Goal: Transaction & Acquisition: Purchase product/service

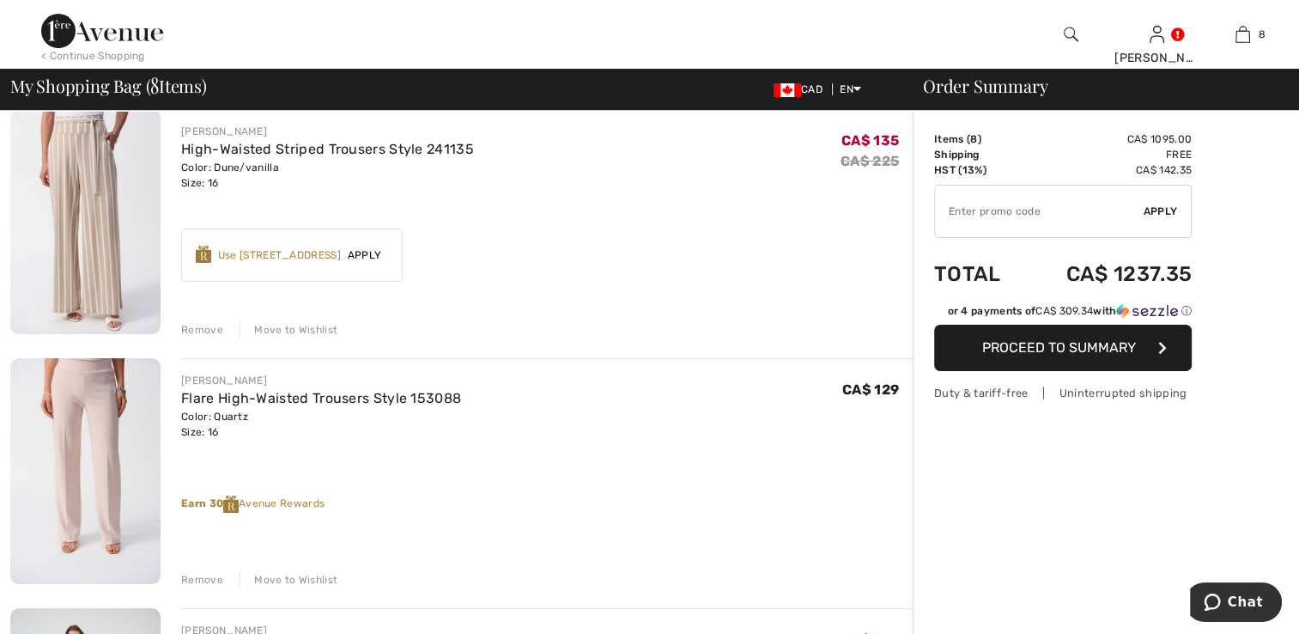
scroll to position [172, 0]
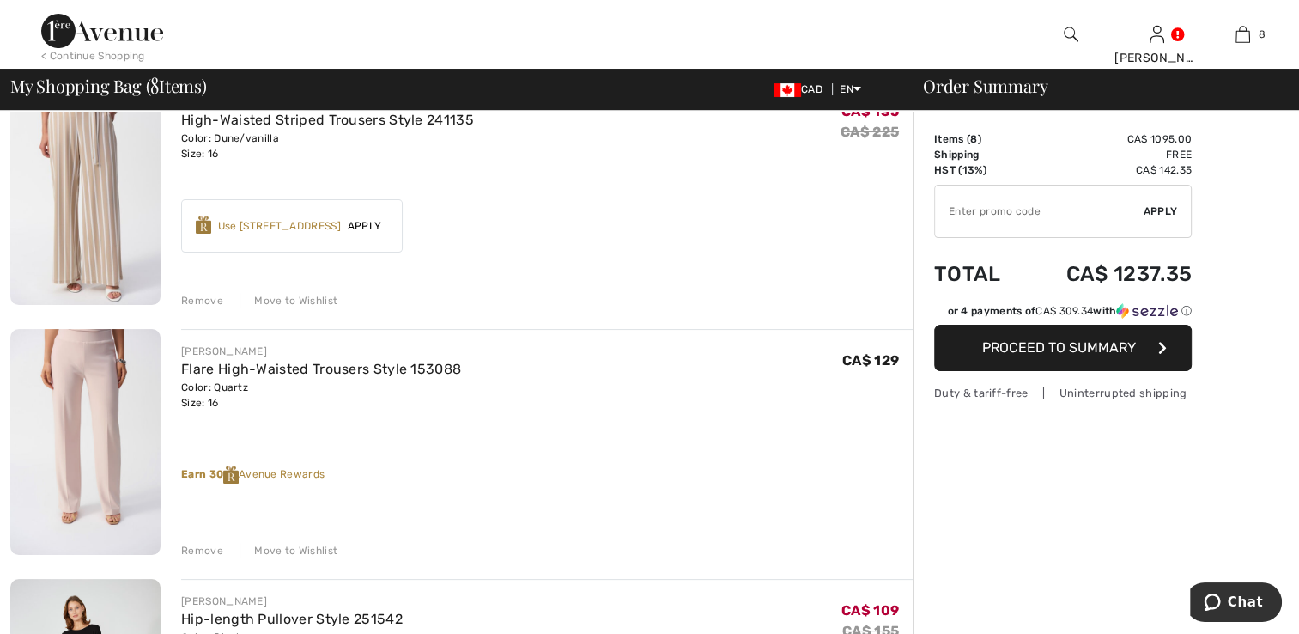
click at [186, 295] on div "Remove" at bounding box center [202, 300] width 42 height 15
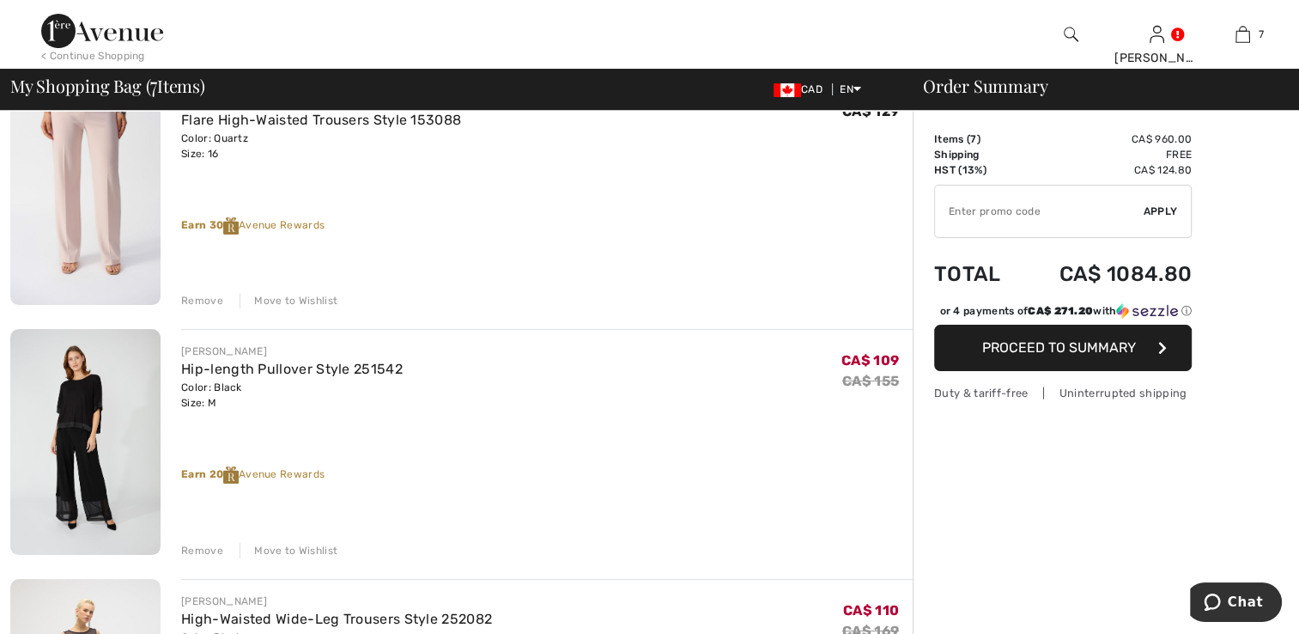
scroll to position [147, 0]
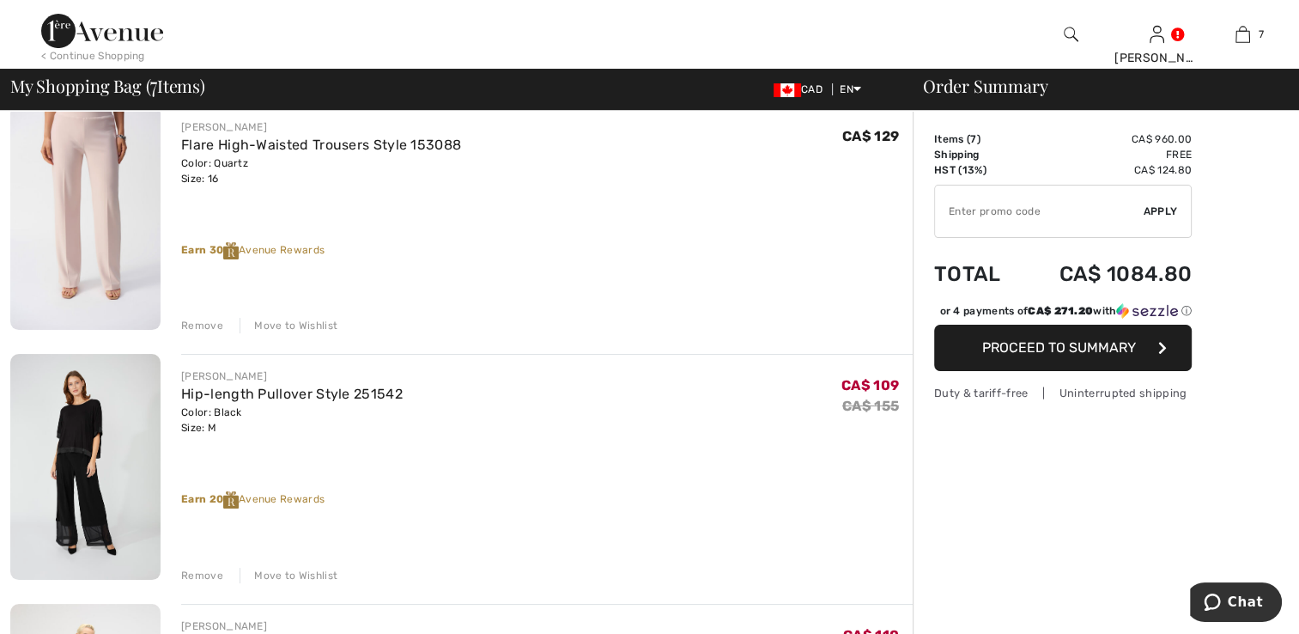
click at [201, 320] on div "Remove" at bounding box center [202, 325] width 42 height 15
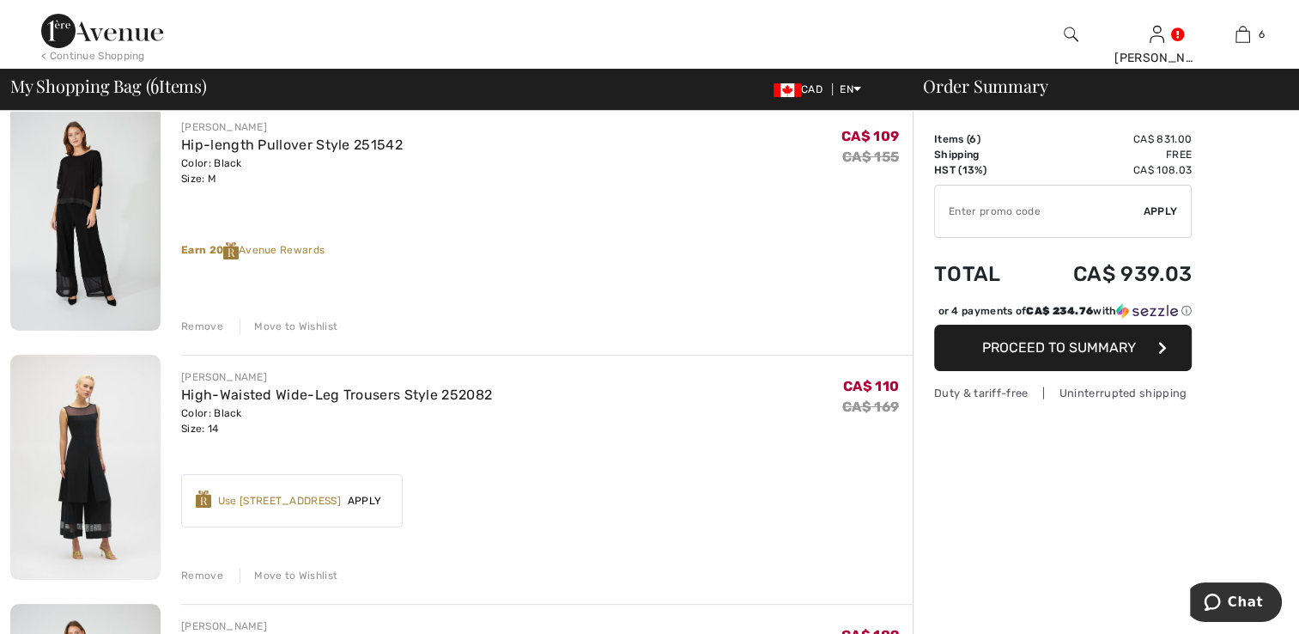
click at [198, 322] on div "Remove" at bounding box center [202, 326] width 42 height 15
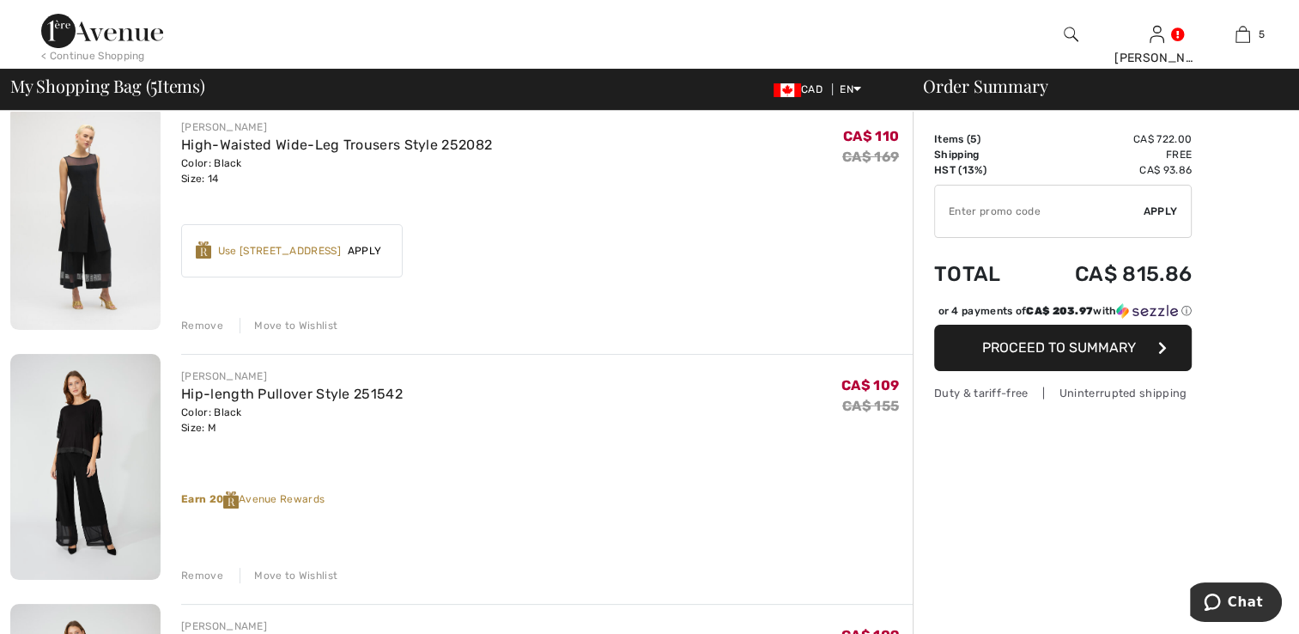
click at [203, 324] on div "Remove" at bounding box center [202, 325] width 42 height 15
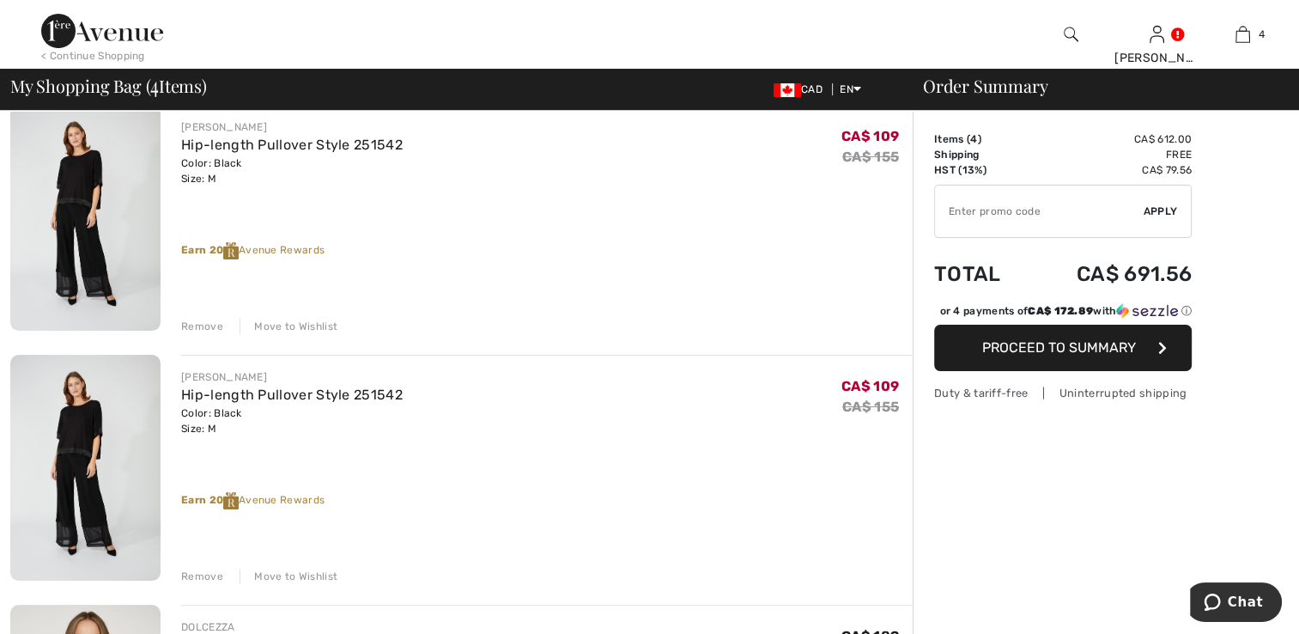
click at [204, 317] on div "Remove Move to Wishlist" at bounding box center [547, 324] width 732 height 19
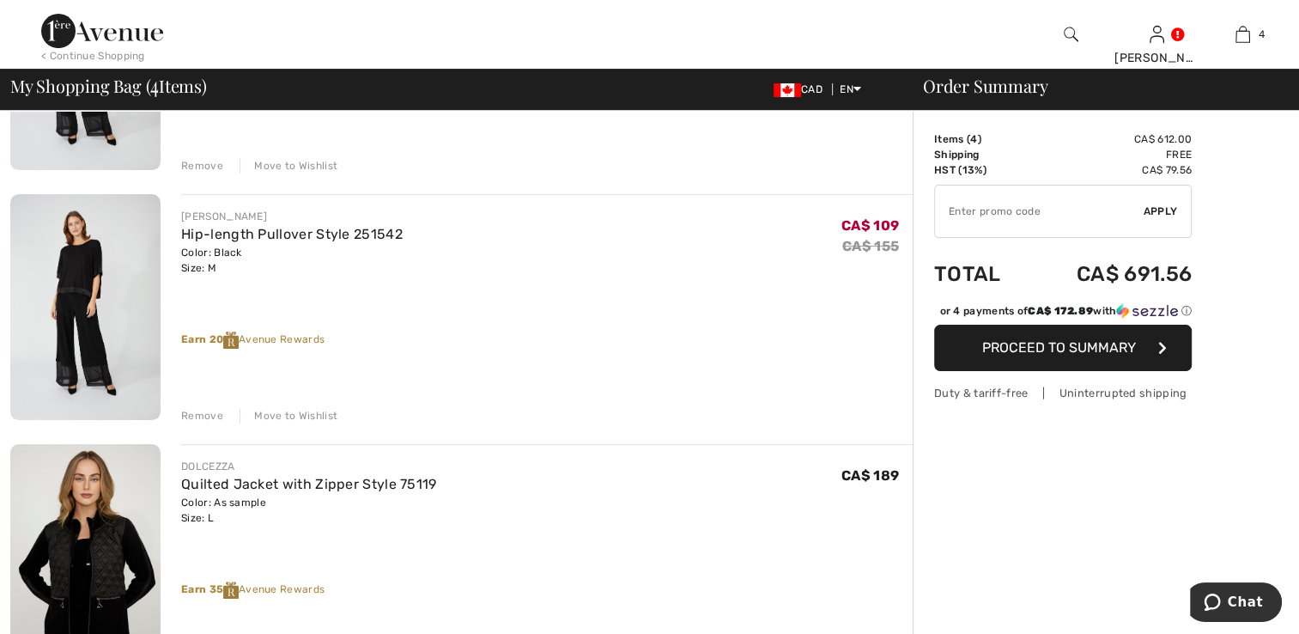
scroll to position [319, 0]
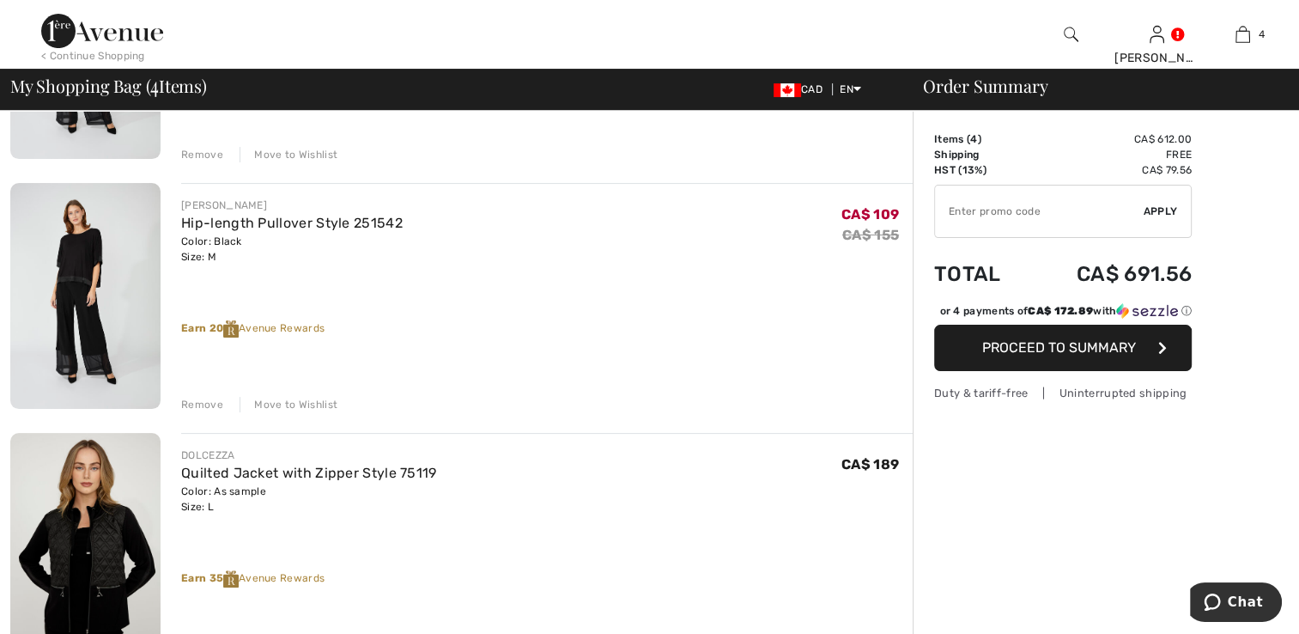
click at [207, 398] on div "Remove" at bounding box center [202, 404] width 42 height 15
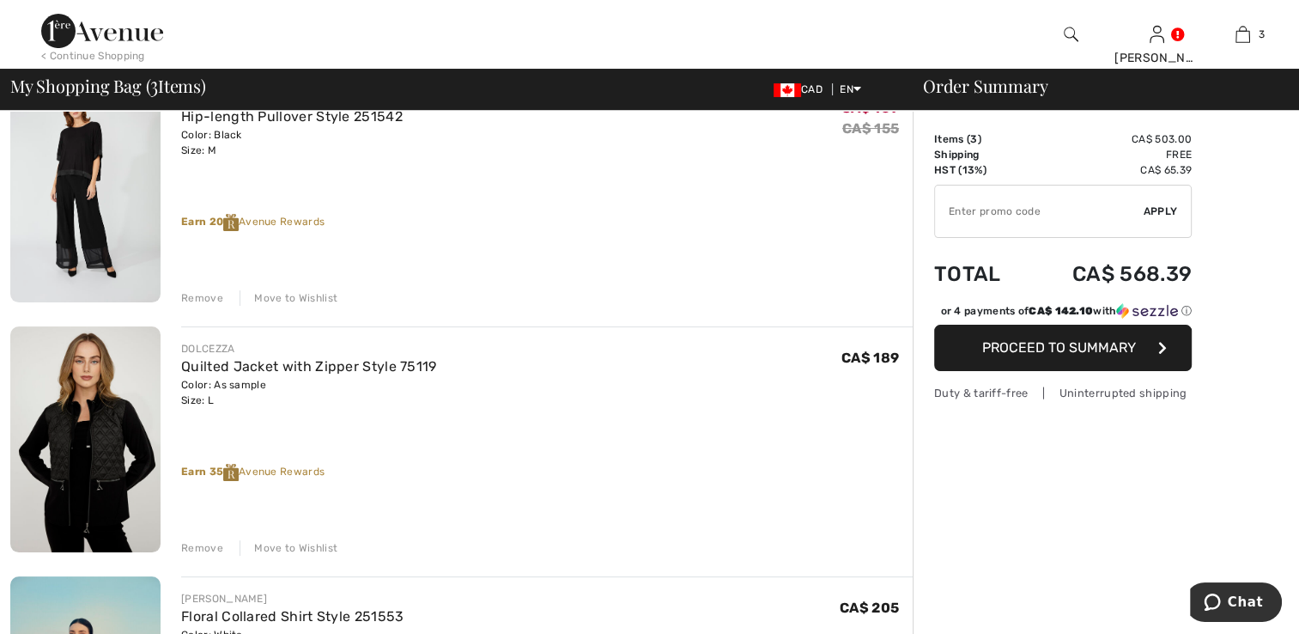
scroll to position [61, 0]
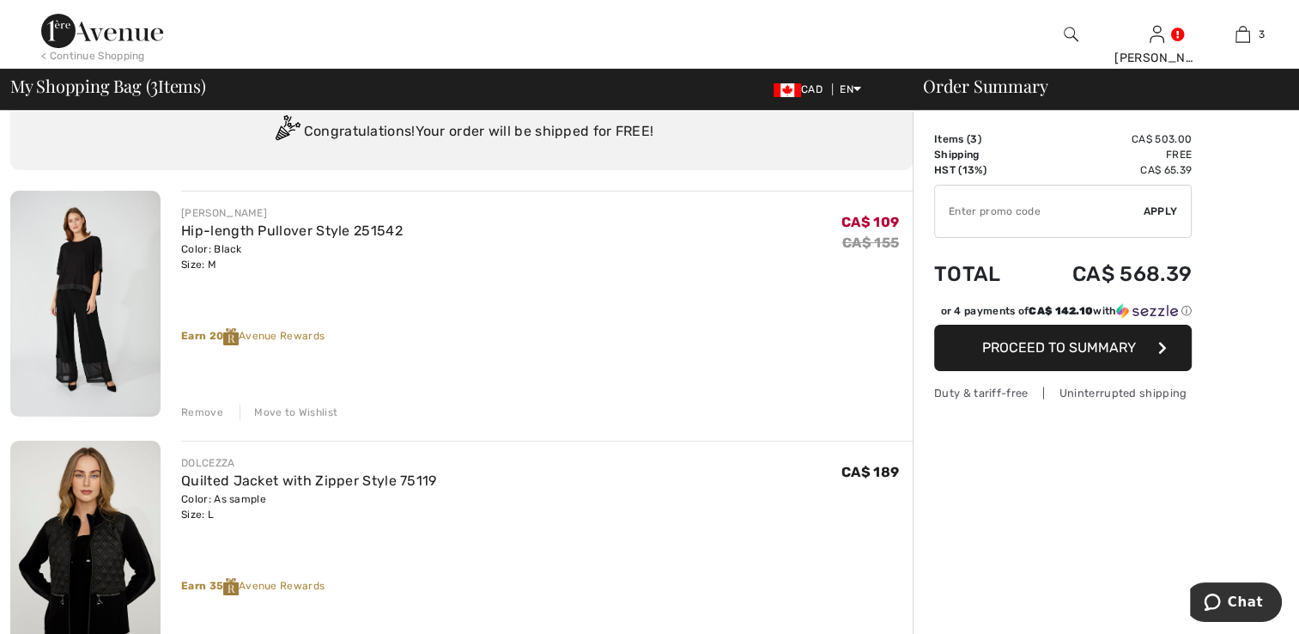
click at [192, 410] on div "Remove" at bounding box center [202, 412] width 42 height 15
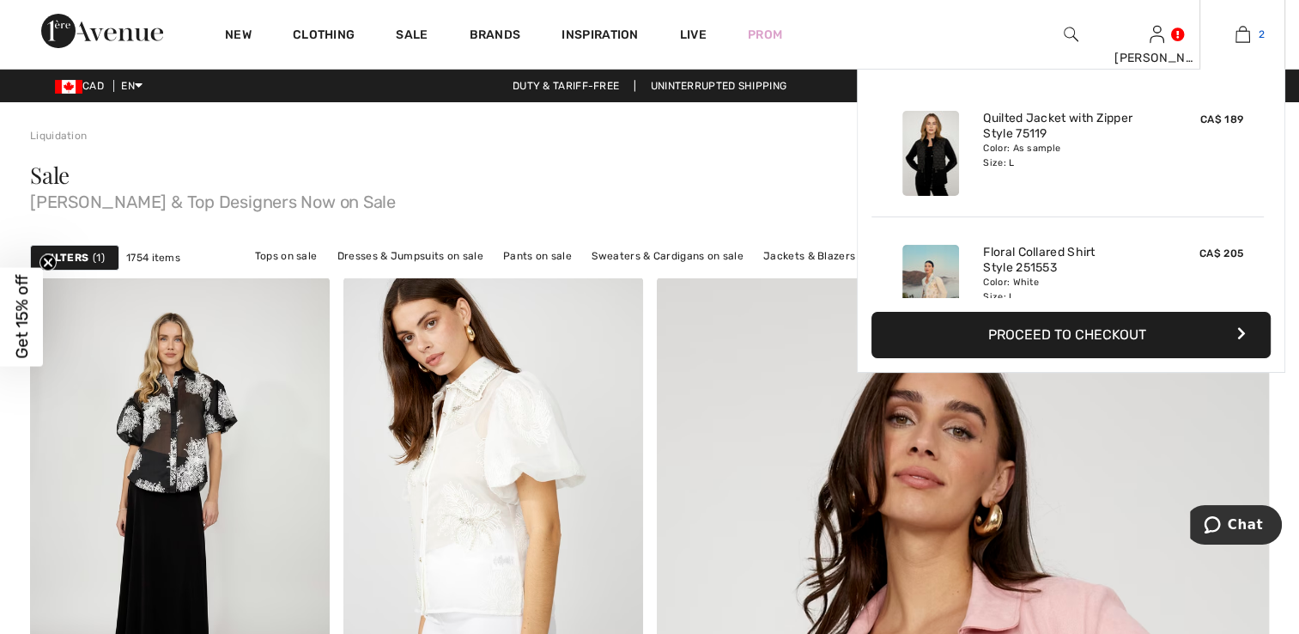
click at [1238, 38] on img at bounding box center [1243, 34] width 15 height 21
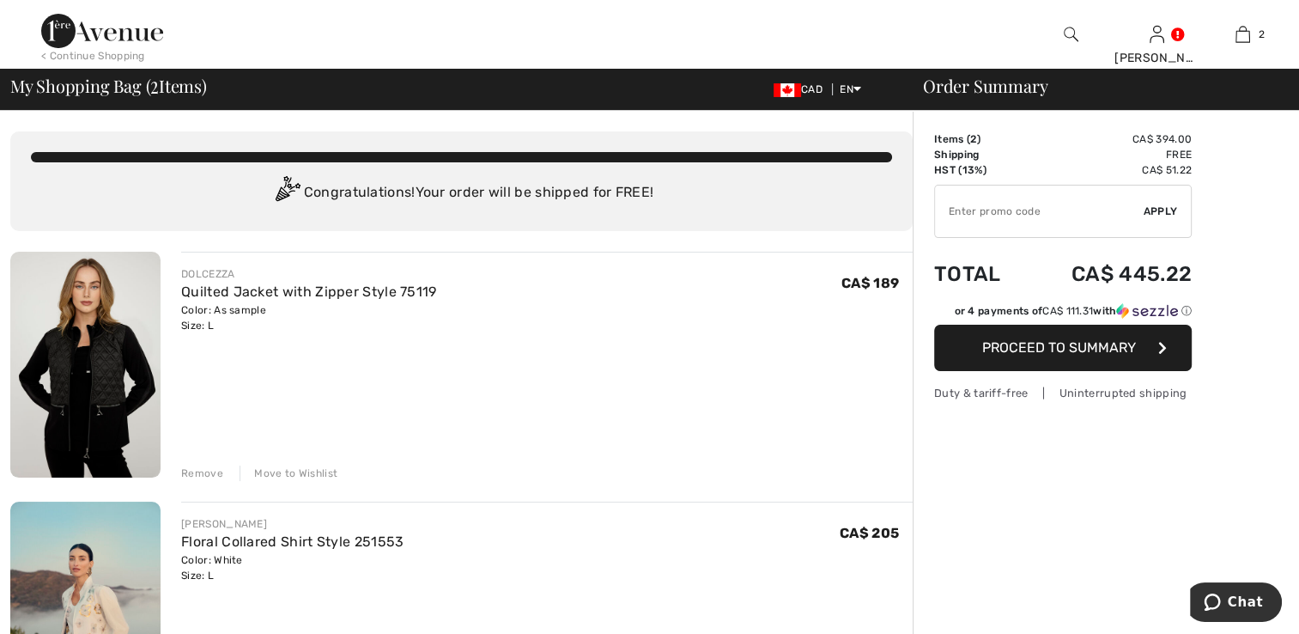
click at [974, 200] on input "TEXT" at bounding box center [1039, 212] width 209 height 52
type input "EXTRA20"
click at [1037, 346] on span "Proceed to Summary" at bounding box center [1060, 347] width 154 height 16
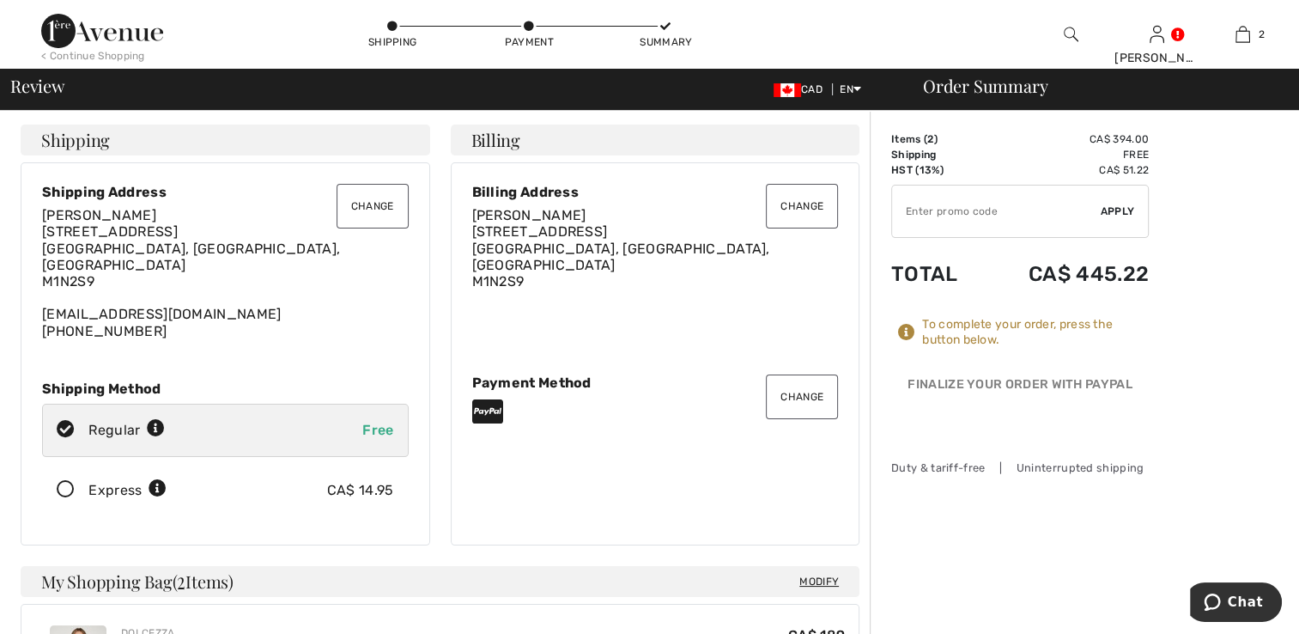
click at [921, 208] on input "TEXT" at bounding box center [996, 212] width 209 height 52
type input "EXTRA20"
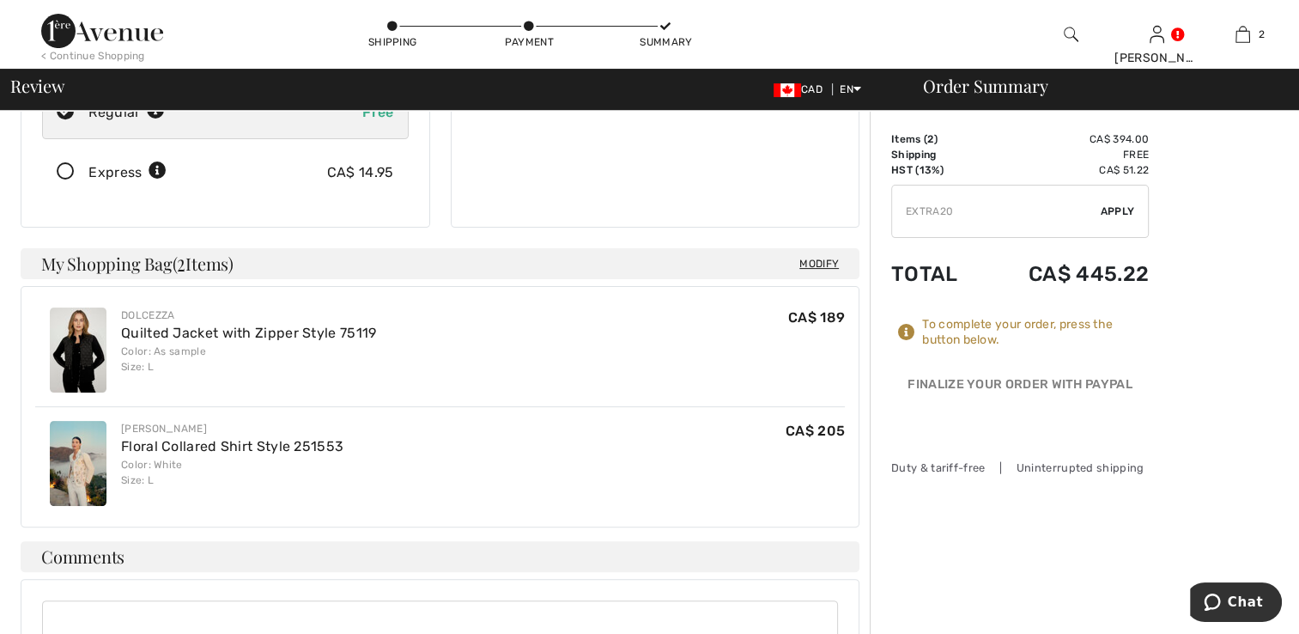
scroll to position [344, 0]
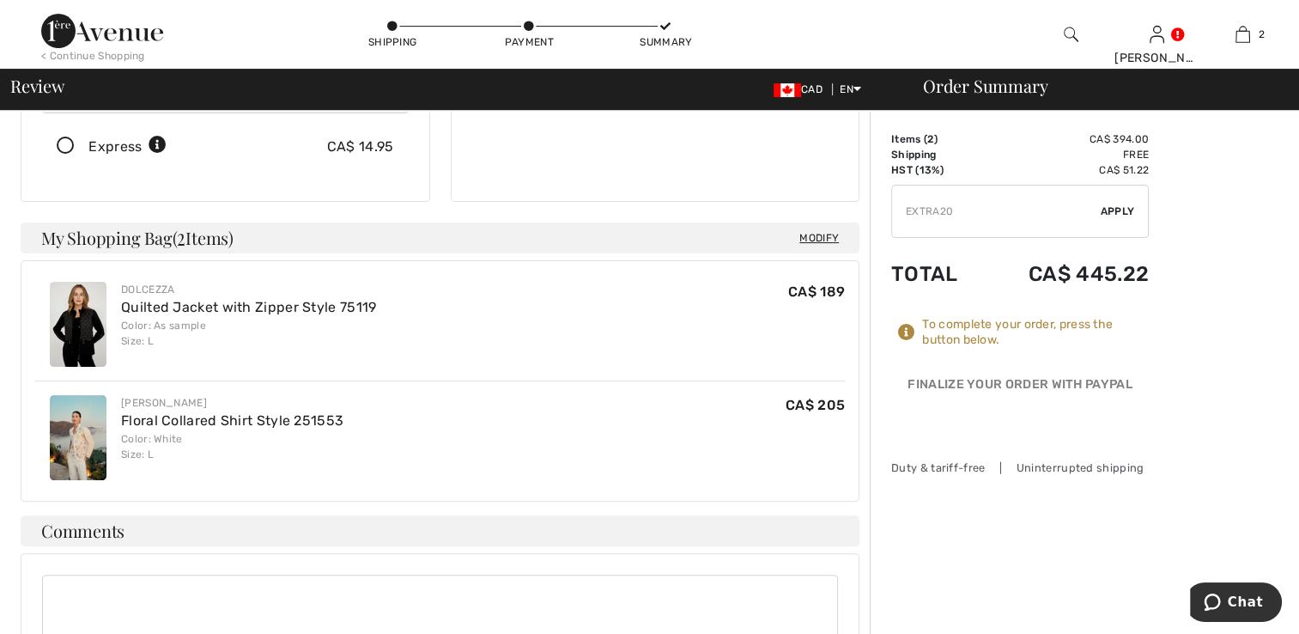
click at [83, 326] on img at bounding box center [78, 324] width 57 height 85
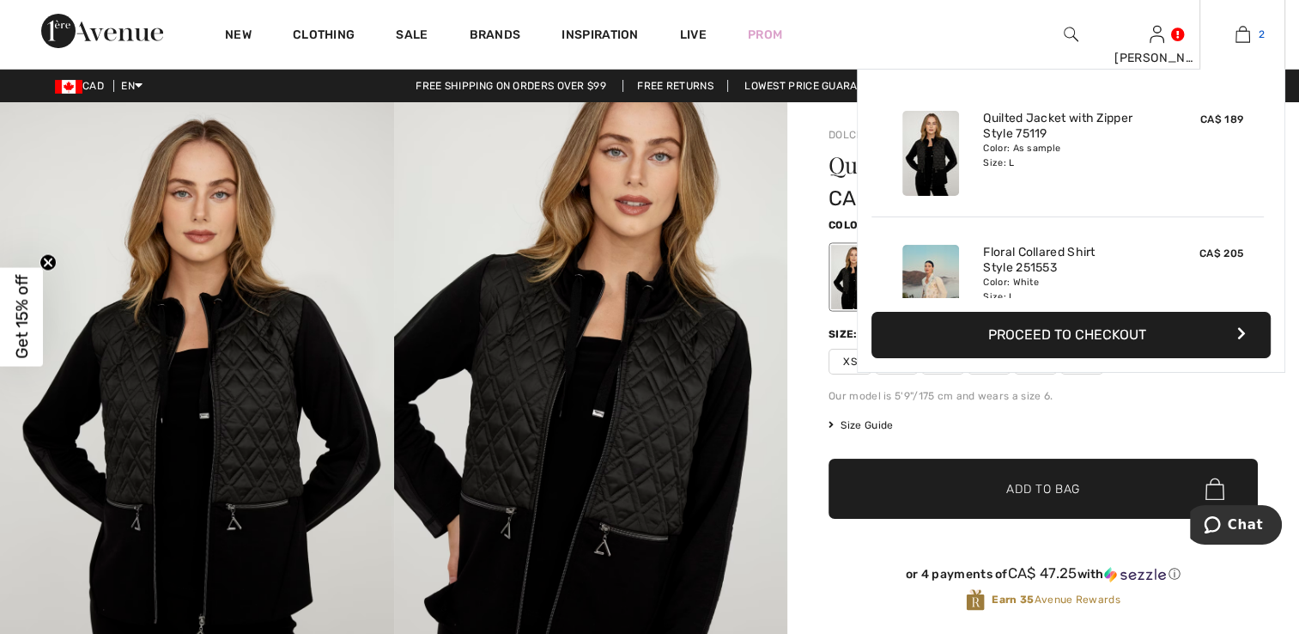
click at [1238, 30] on img at bounding box center [1243, 34] width 15 height 21
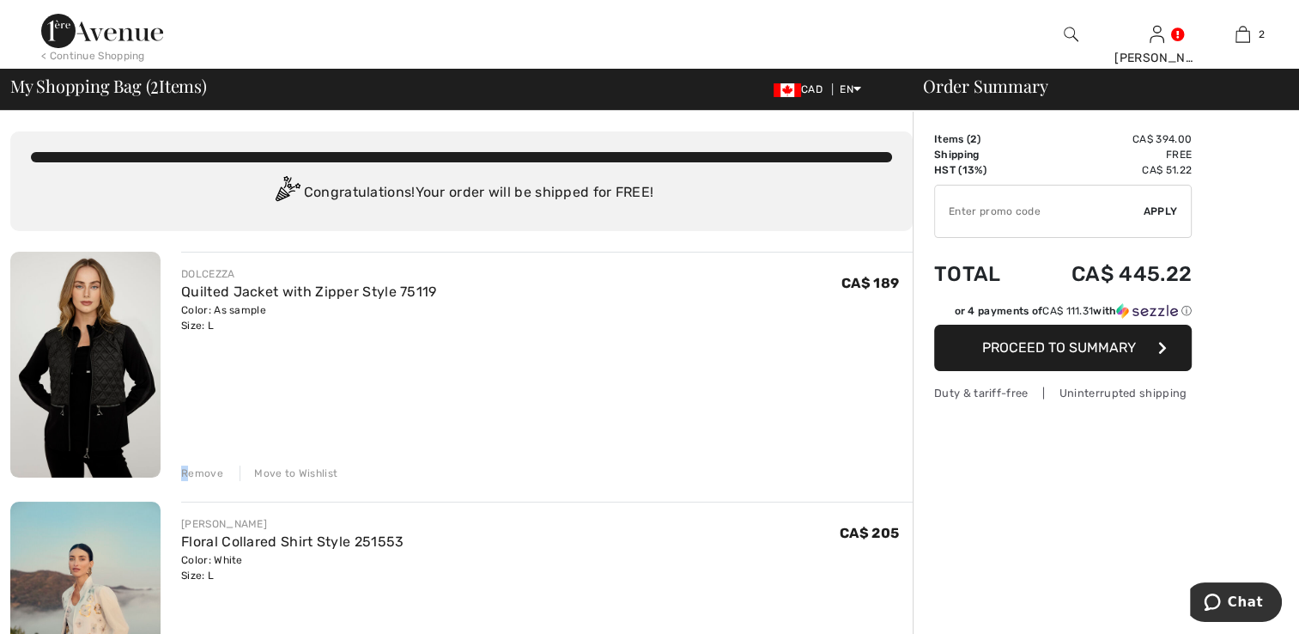
click at [186, 467] on div "Remove" at bounding box center [202, 473] width 42 height 15
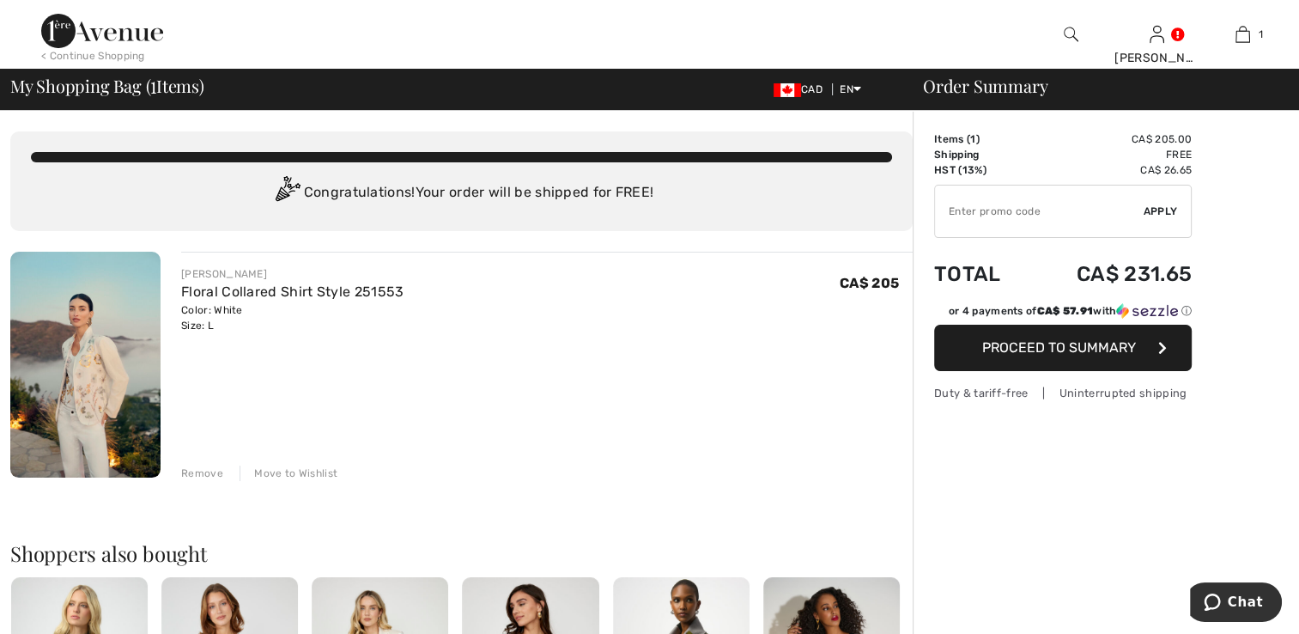
click at [948, 215] on input "TEXT" at bounding box center [1039, 212] width 209 height 52
type input "EXTRA20"
click at [1170, 209] on span "Apply" at bounding box center [1161, 211] width 34 height 15
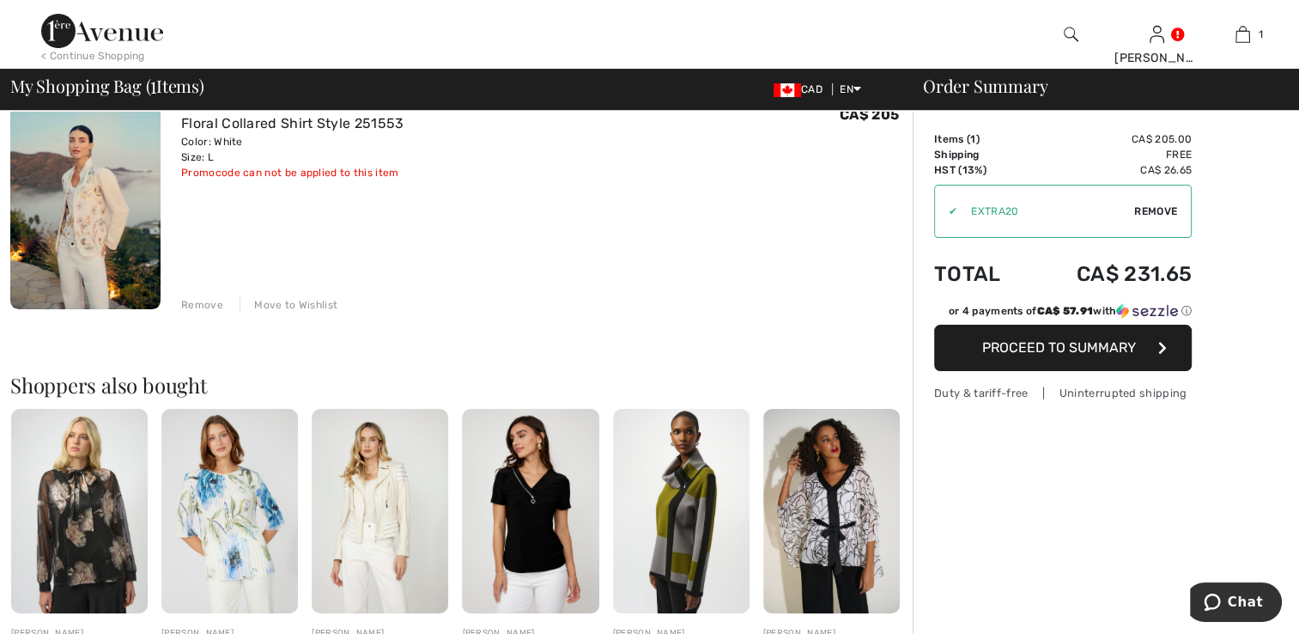
scroll to position [172, 0]
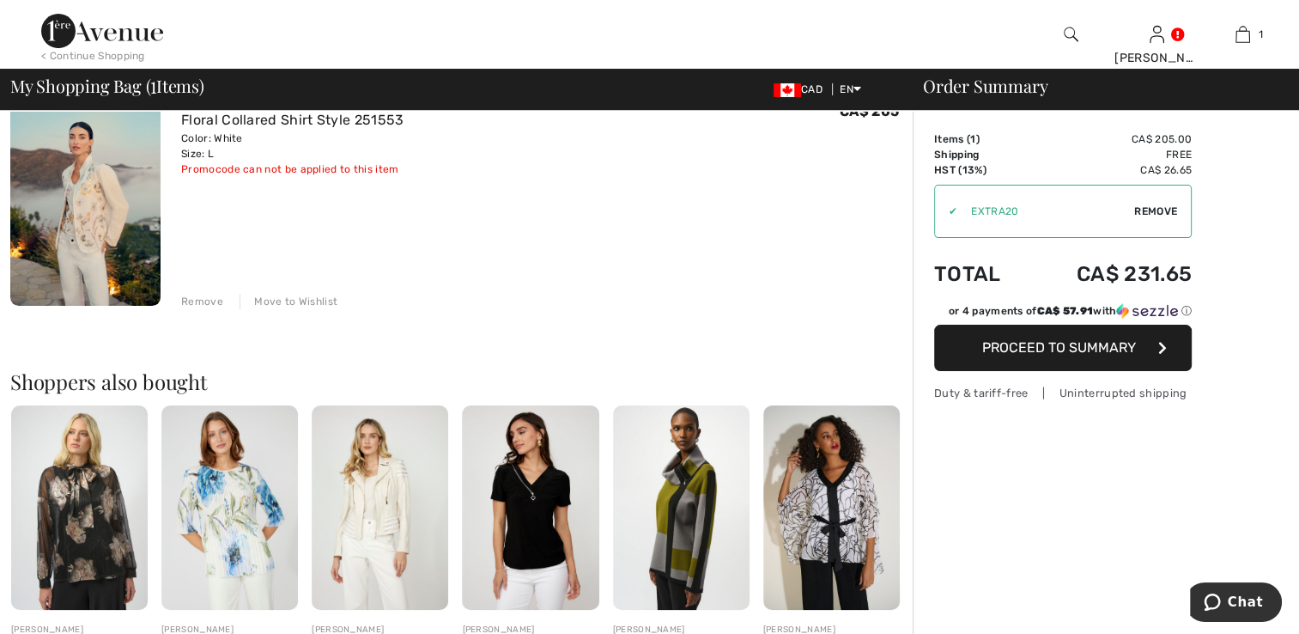
click at [995, 335] on button "Proceed to Summary" at bounding box center [1063, 348] width 258 height 46
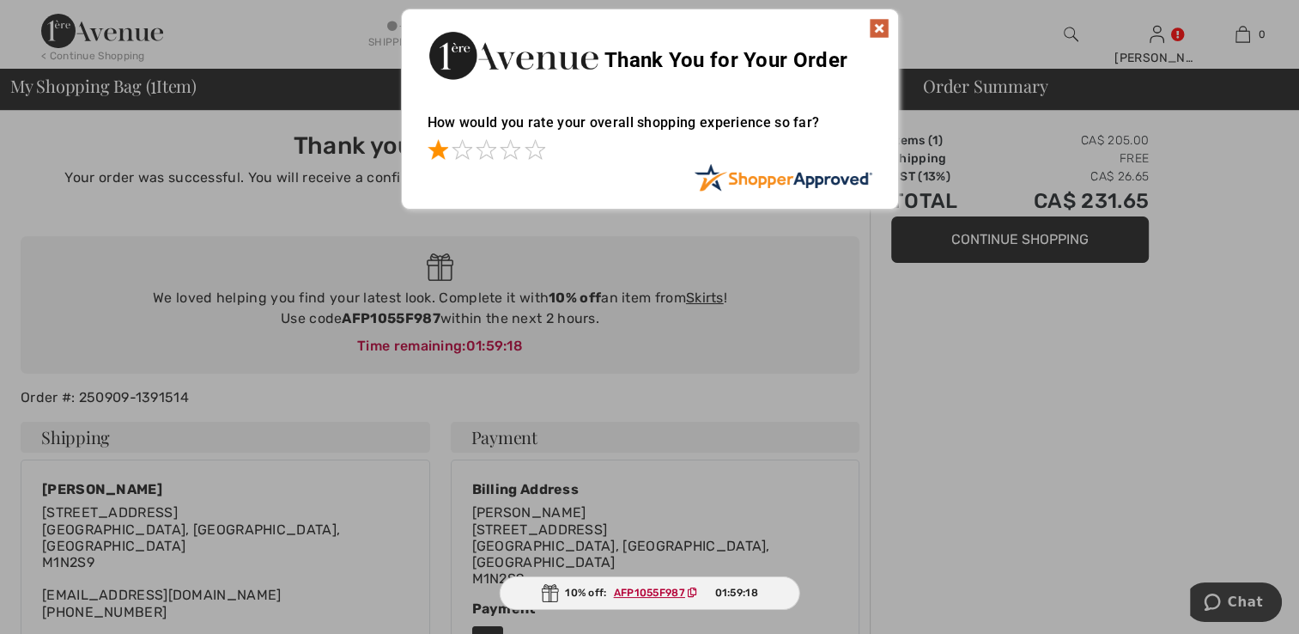
drag, startPoint x: 435, startPoint y: 156, endPoint x: 457, endPoint y: 170, distance: 25.5
click at [433, 156] on span at bounding box center [438, 149] width 21 height 21
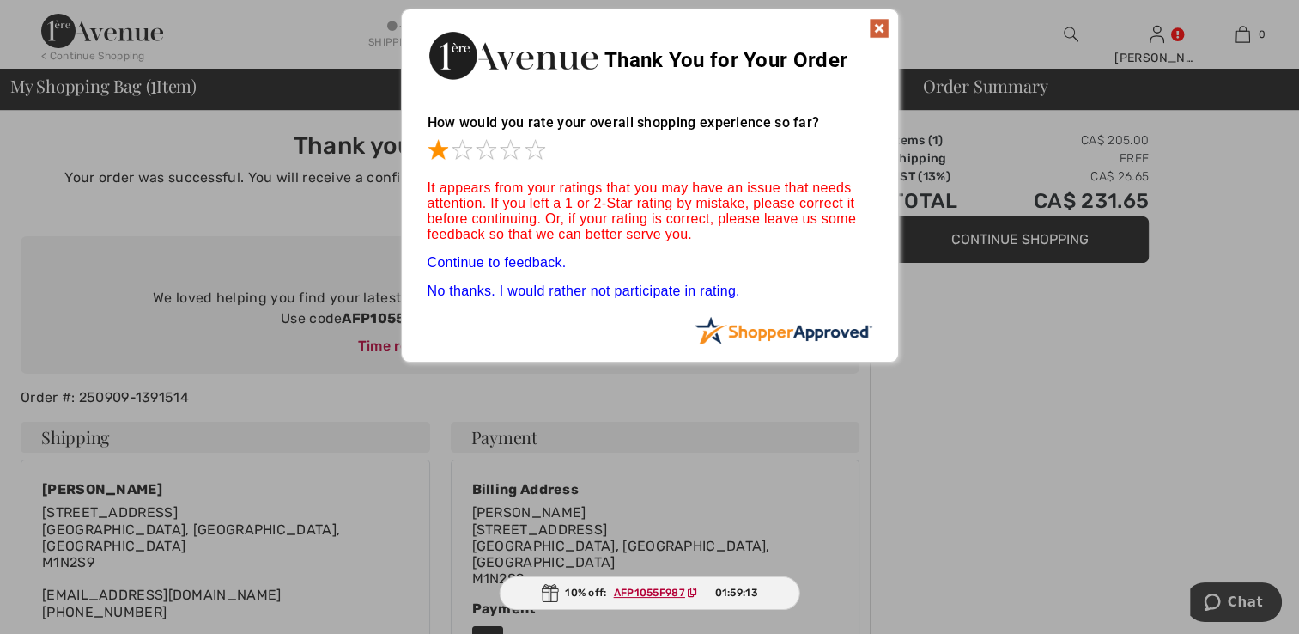
click at [608, 289] on link "No thanks. I would rather not participate in rating." at bounding box center [584, 290] width 313 height 15
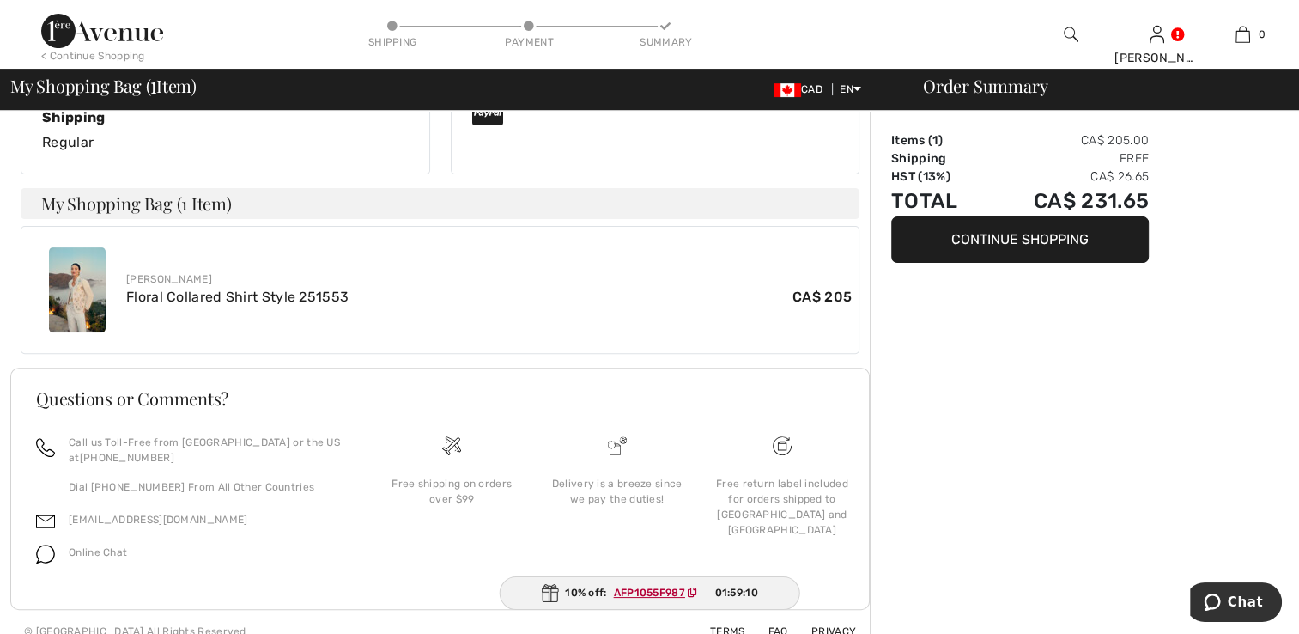
scroll to position [526, 0]
